Goal: Communication & Community: Answer question/provide support

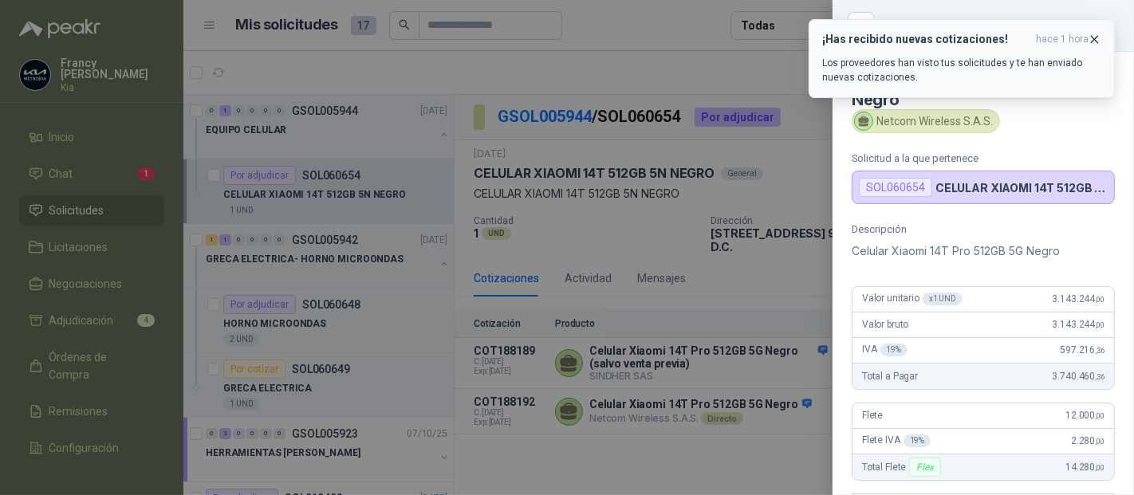
scroll to position [254, 0]
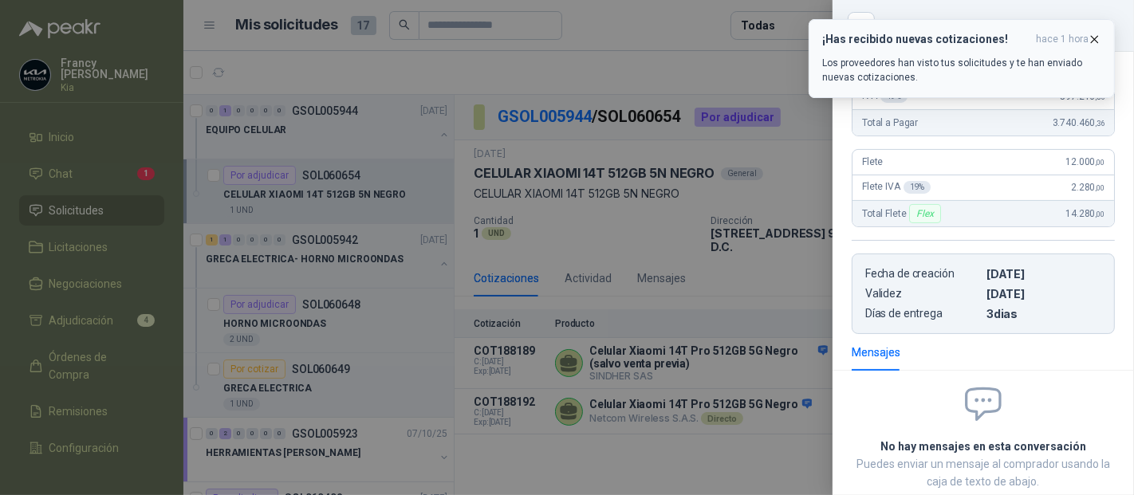
click at [1095, 42] on icon "button" at bounding box center [1094, 40] width 14 height 14
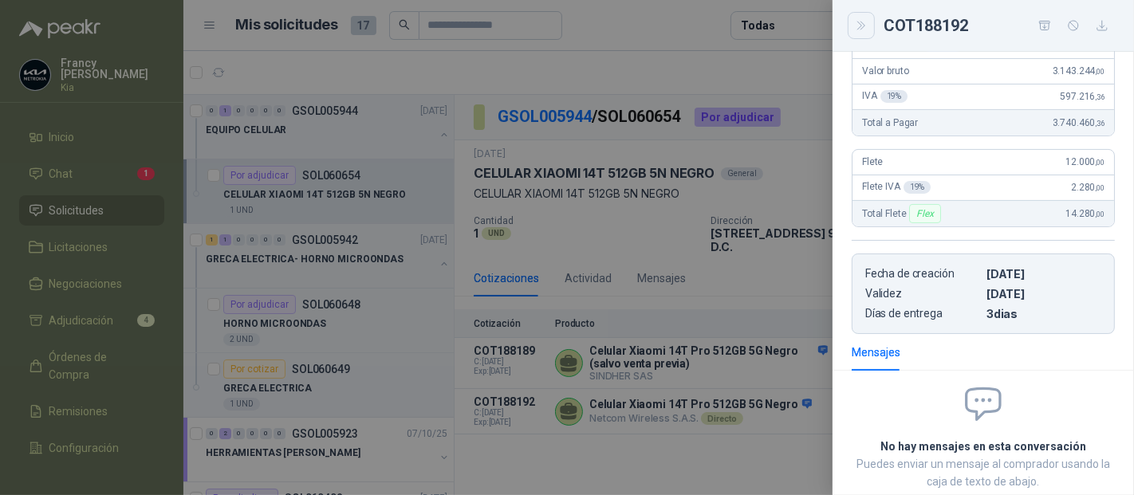
click at [858, 33] on button "Close" at bounding box center [860, 25] width 27 height 27
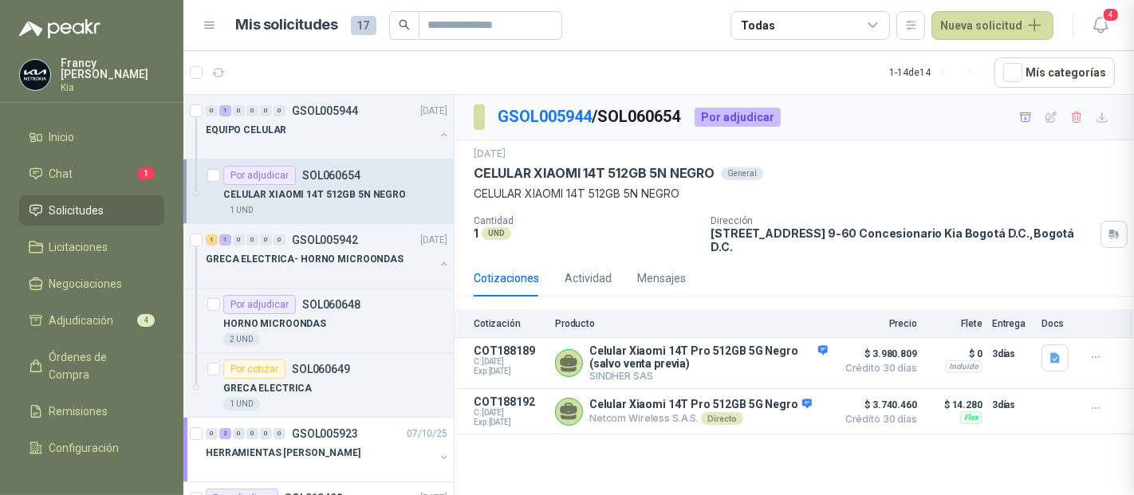
scroll to position [355, 0]
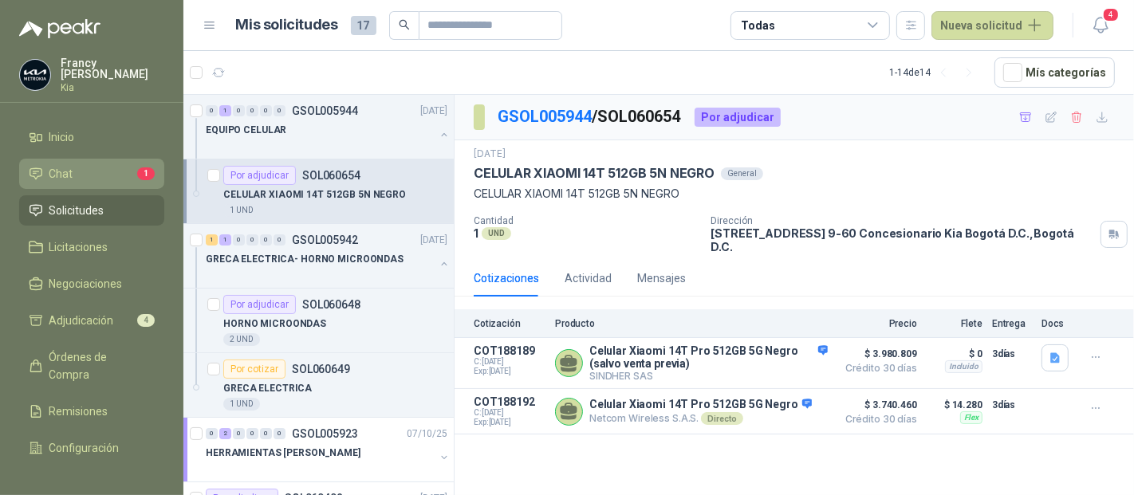
click at [76, 171] on li "Chat 1" at bounding box center [92, 174] width 126 height 18
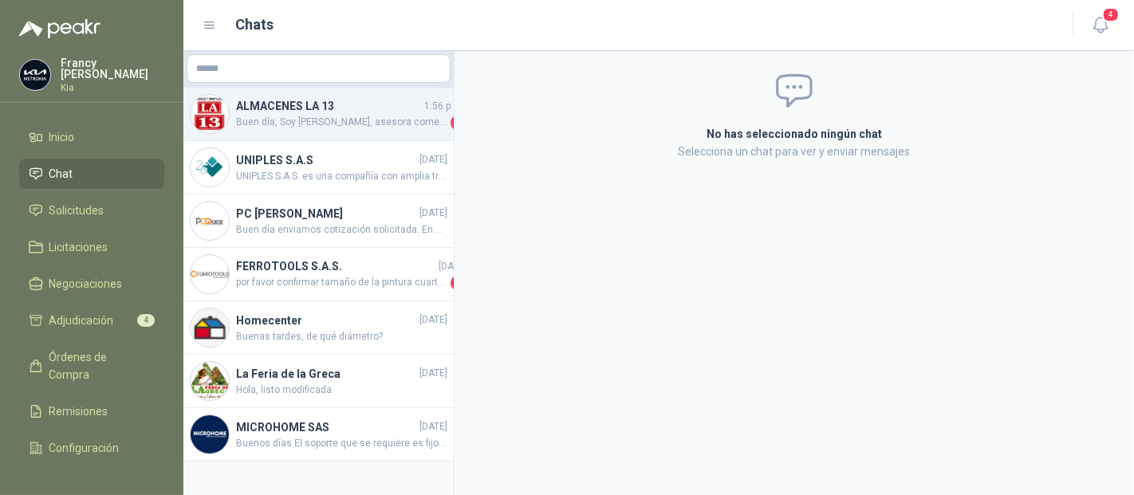
click at [367, 124] on span "Buen día, Soy [PERSON_NAME], asesora comercial [PERSON_NAME] y Cristalería La 1…" at bounding box center [341, 123] width 211 height 16
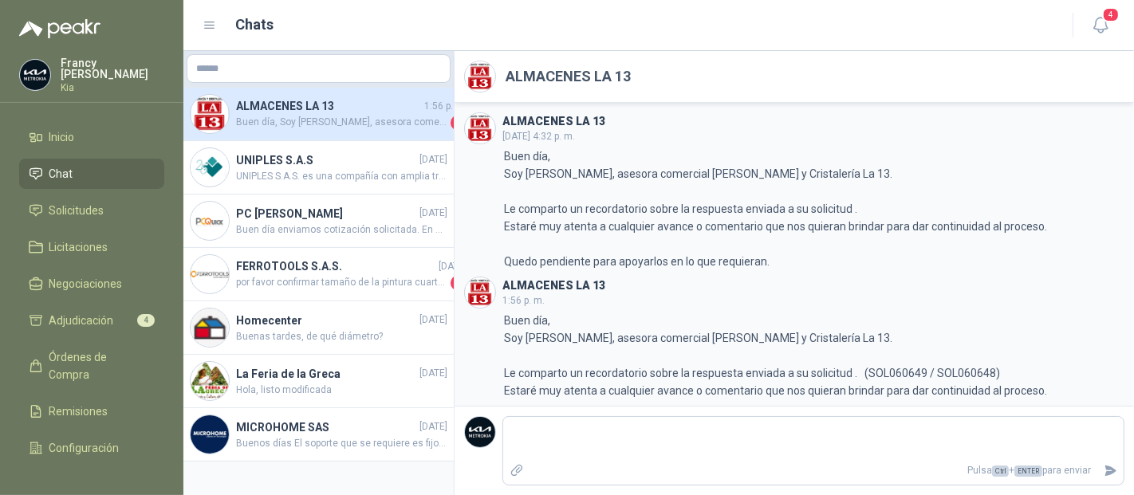
scroll to position [37, 0]
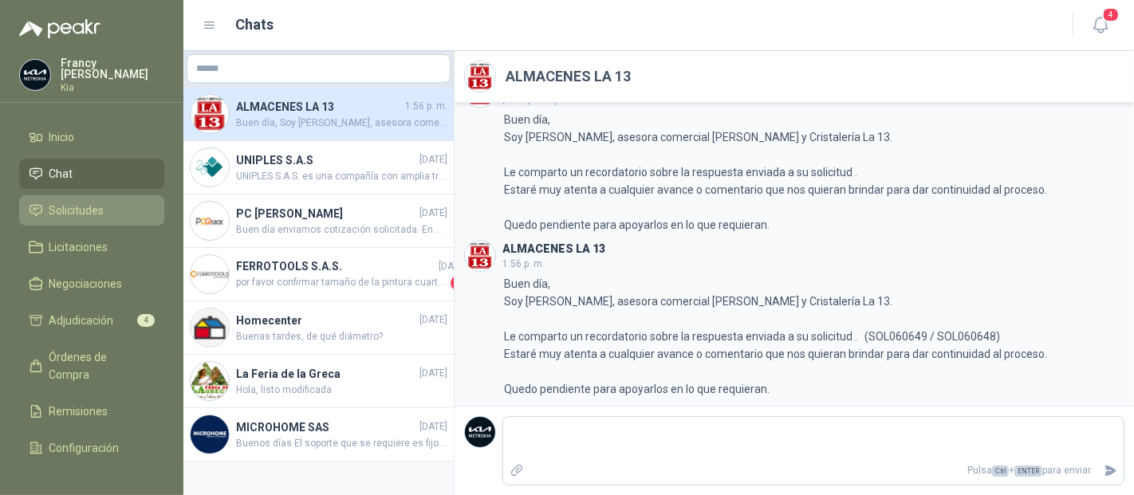
click at [80, 206] on span "Solicitudes" at bounding box center [76, 211] width 55 height 18
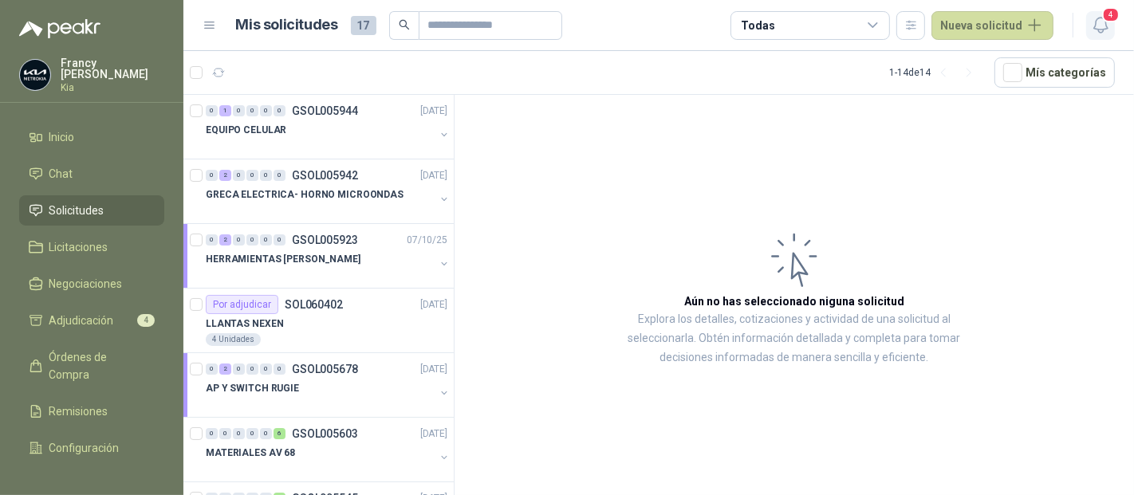
click at [1100, 24] on icon "button" at bounding box center [1101, 25] width 20 height 20
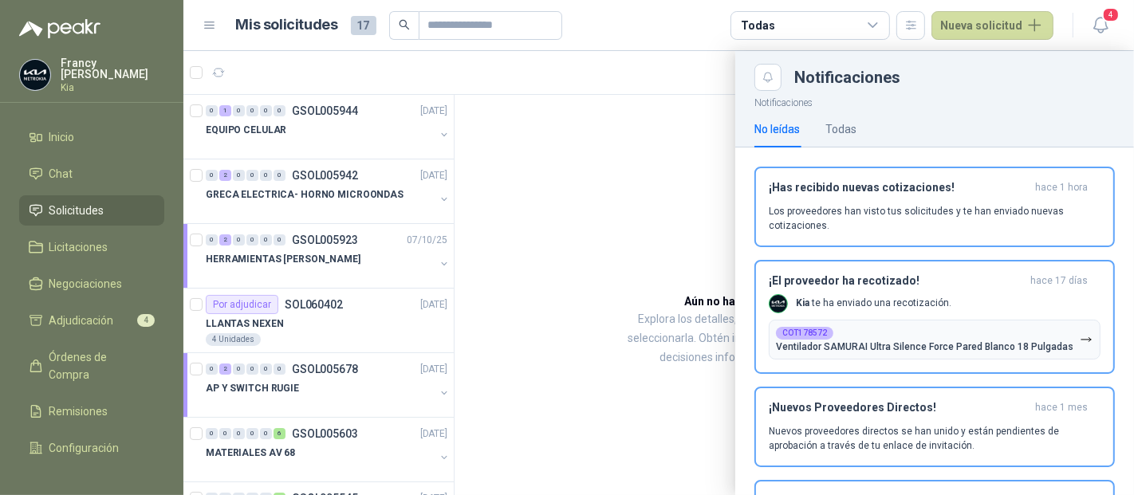
click at [685, 143] on div at bounding box center [658, 273] width 950 height 444
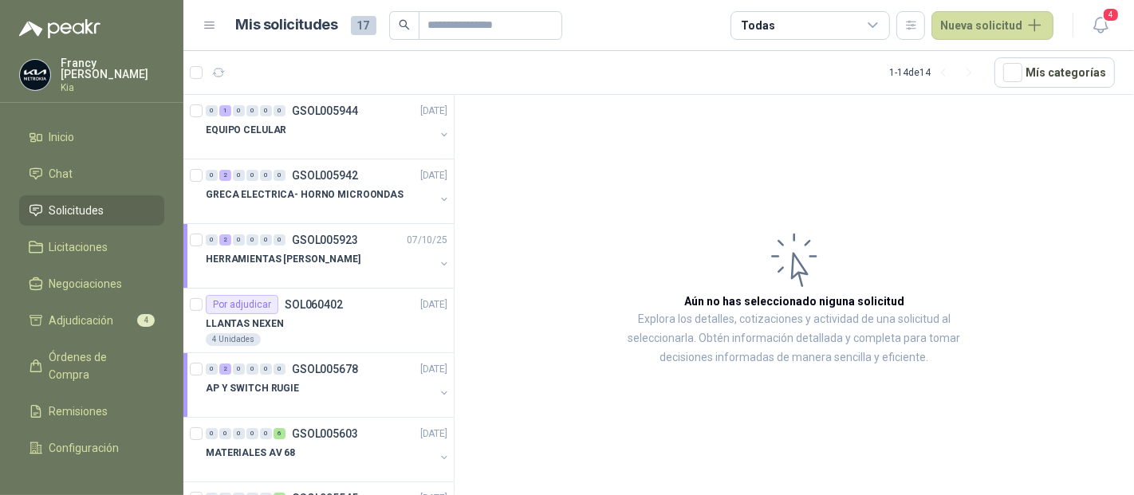
click at [33, 67] on img at bounding box center [35, 75] width 30 height 30
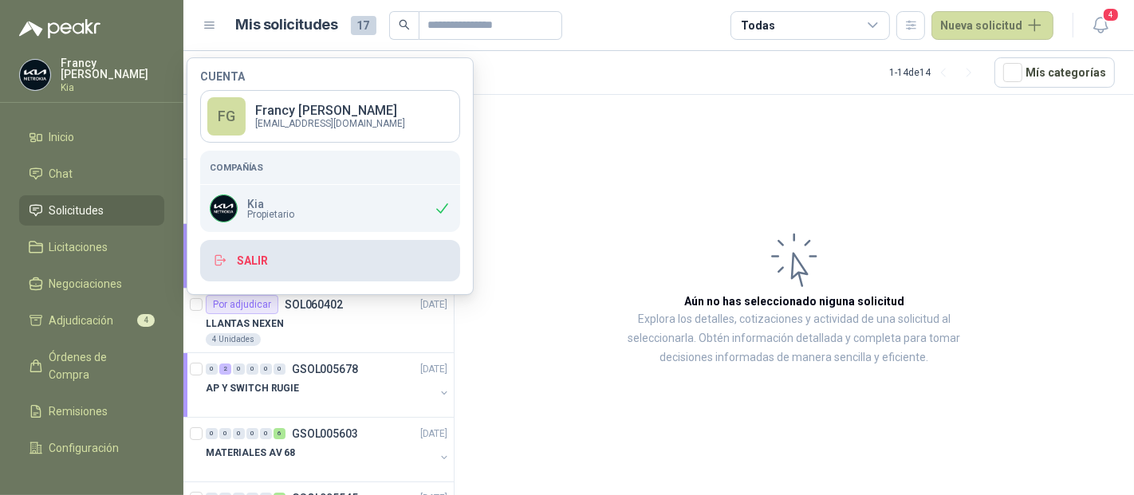
click at [250, 265] on button "Salir" at bounding box center [330, 260] width 260 height 41
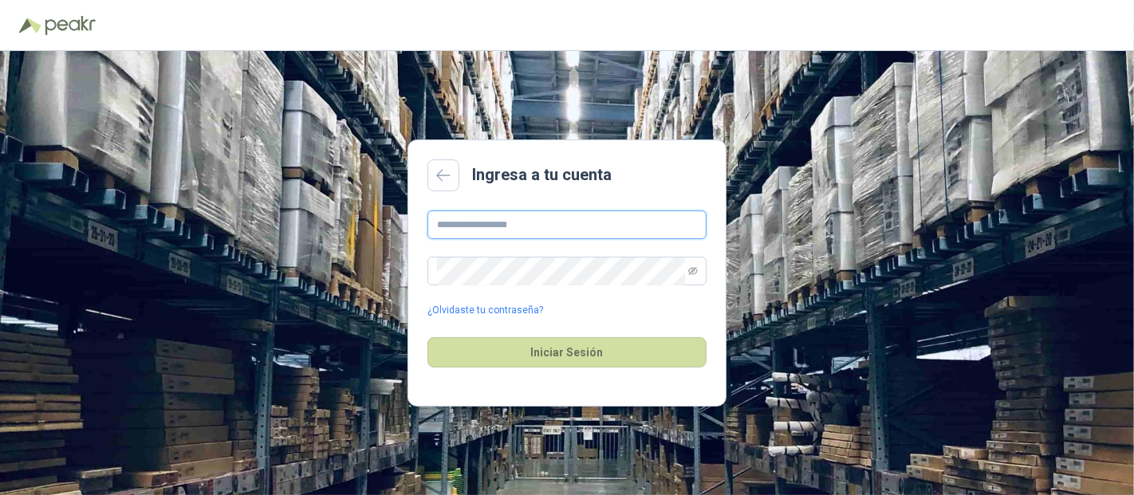
type input "**********"
